Goal: Task Accomplishment & Management: Manage account settings

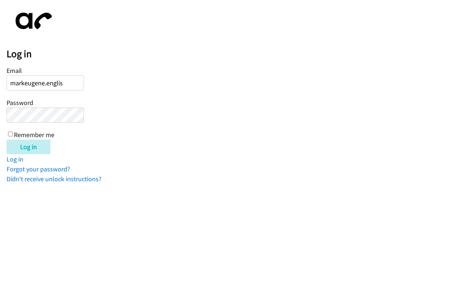
click at [7, 140] on input "Log in" at bounding box center [29, 147] width 44 height 15
type input "[EMAIL_ADDRESS][DOMAIN_NAME]"
click at [7, 140] on input "Log in" at bounding box center [29, 147] width 44 height 15
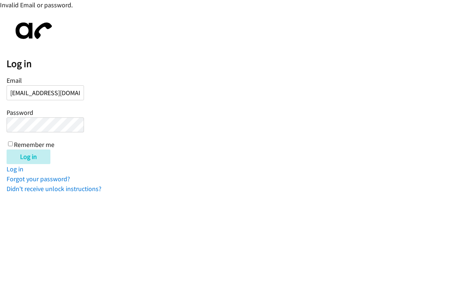
drag, startPoint x: 50, startPoint y: 94, endPoint x: -176, endPoint y: 91, distance: 225.3
click at [0, 91] on html "Invalid Email or password. Log in Email [EMAIL_ADDRESS][DOMAIN_NAME] Password R…" at bounding box center [235, 97] width 471 height 194
type input "[EMAIL_ADDRESS][DOMAIN_NAME]"
click at [7, 150] on input "Log in" at bounding box center [29, 157] width 44 height 15
